Goal: Transaction & Acquisition: Purchase product/service

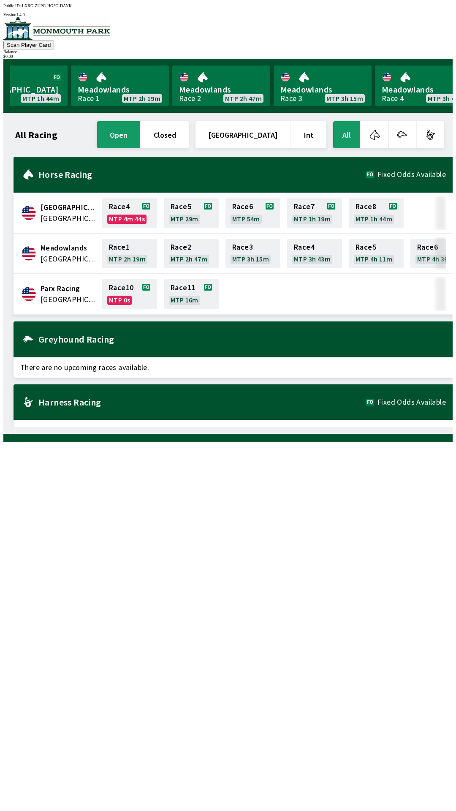
scroll to position [0, 620]
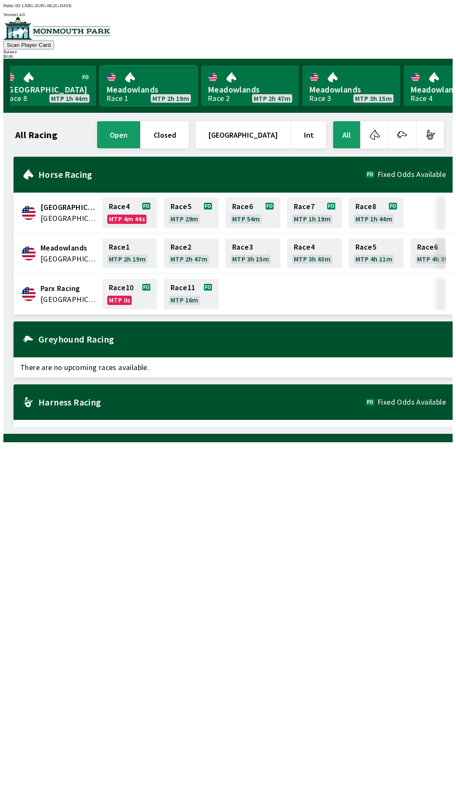
click at [153, 87] on link "Meadowlands Race 1 MTP 2h 19m" at bounding box center [149, 85] width 98 height 41
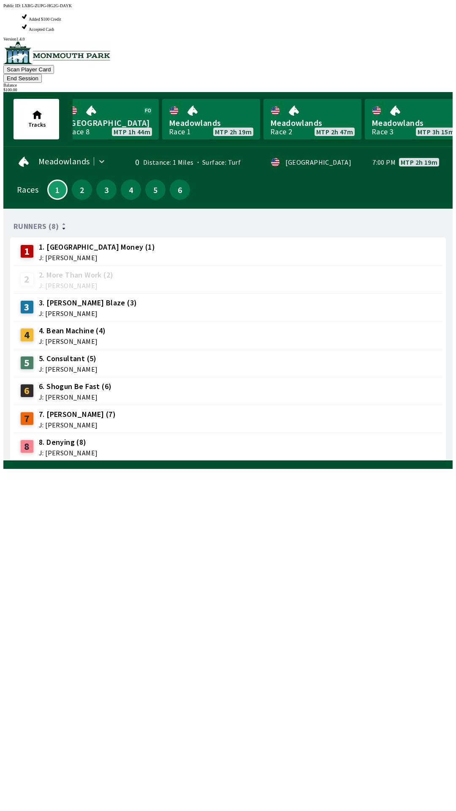
click at [66, 366] on span "J: [PERSON_NAME]" at bounding box center [68, 369] width 59 height 7
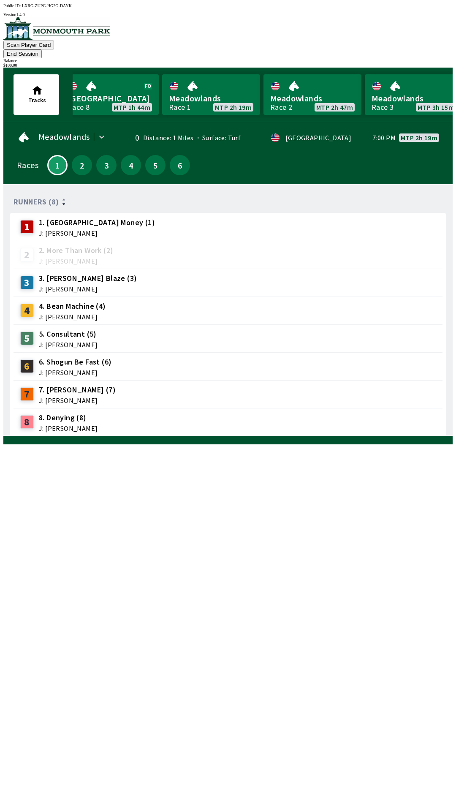
click at [33, 332] on div "5" at bounding box center [29, 339] width 19 height 14
click at [74, 160] on button "2" at bounding box center [82, 165] width 20 height 20
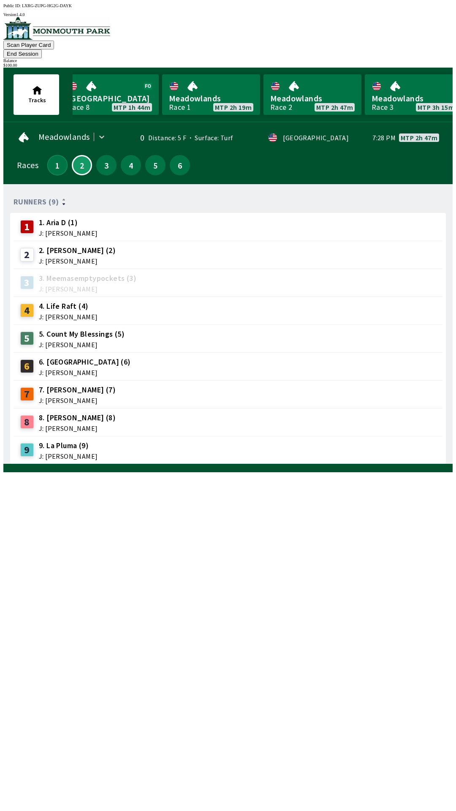
click at [50, 158] on button "1" at bounding box center [57, 165] width 20 height 20
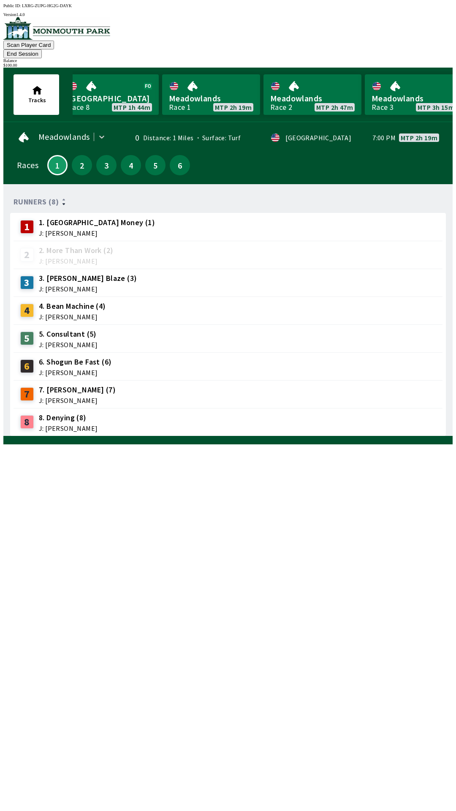
click at [28, 332] on div "5" at bounding box center [27, 339] width 14 height 14
click at [74, 352] on div "6 6. Shogun Be Fast (6) J: [PERSON_NAME]" at bounding box center [228, 366] width 429 height 28
click at [316, 436] on div "Runners (8) 1 1. Bay Street Money (1) J: [PERSON_NAME] 2 2. More Than Work (2) …" at bounding box center [231, 313] width 443 height 245
click at [321, 436] on div "Runners (8) 1 1. Bay Street Money (1) J: [PERSON_NAME] 2 2. More Than Work (2) …" at bounding box center [231, 313] width 443 height 245
click at [336, 436] on div "Runners (8) 1 1. Bay Street Money (1) J: [PERSON_NAME] 2 2. More Than Work (2) …" at bounding box center [231, 313] width 443 height 245
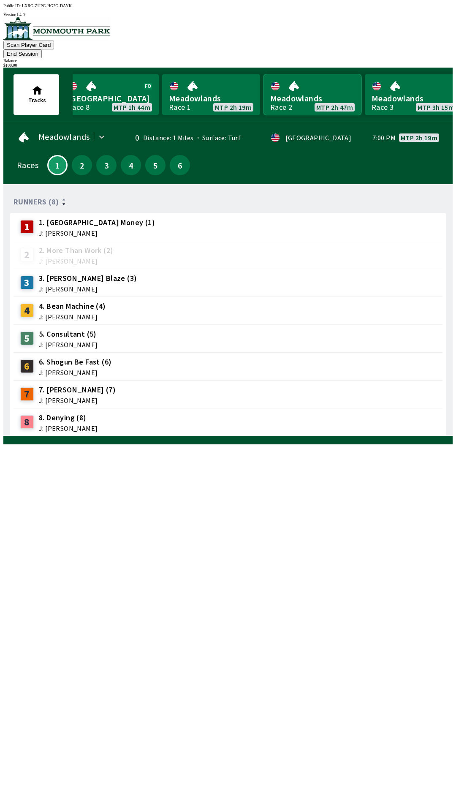
click at [310, 92] on link "Meadowlands Race 2 MTP 2h 47m" at bounding box center [313, 94] width 98 height 41
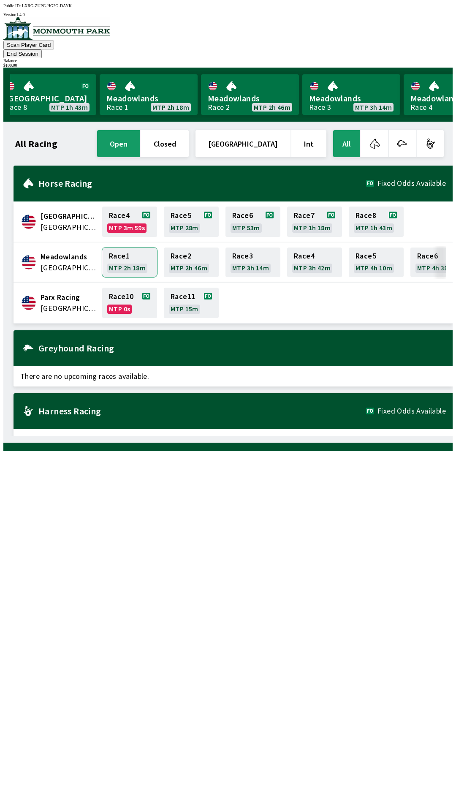
click at [127, 253] on link "Race 1 MTP 2h 18m" at bounding box center [129, 263] width 55 height 30
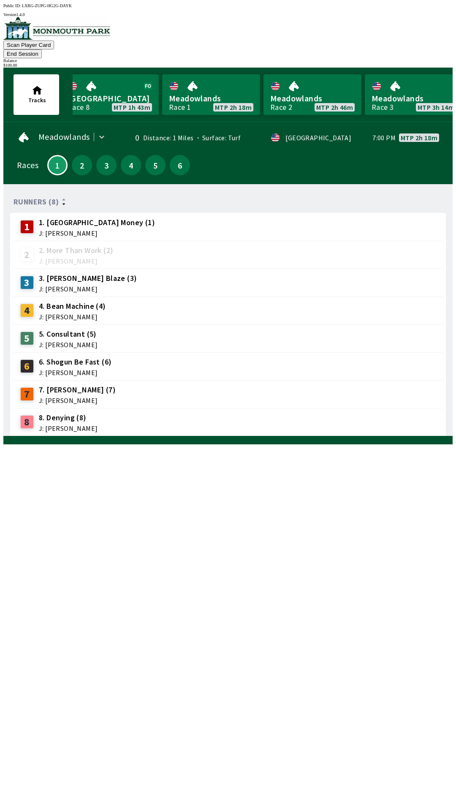
click at [325, 436] on div "Runners (8) 1 1. Bay Street Money (1) J: [PERSON_NAME] 2 2. More Than Work (2) …" at bounding box center [231, 313] width 443 height 245
click at [319, 436] on div "Runners (8) 1 1. Bay Street Money (1) J: [PERSON_NAME] 2 2. More Than Work (2) …" at bounding box center [231, 313] width 443 height 245
click at [423, 63] on div "$ 100.00" at bounding box center [227, 65] width 449 height 5
click at [42, 49] on button "End Session" at bounding box center [22, 53] width 38 height 9
